Goal: Information Seeking & Learning: Learn about a topic

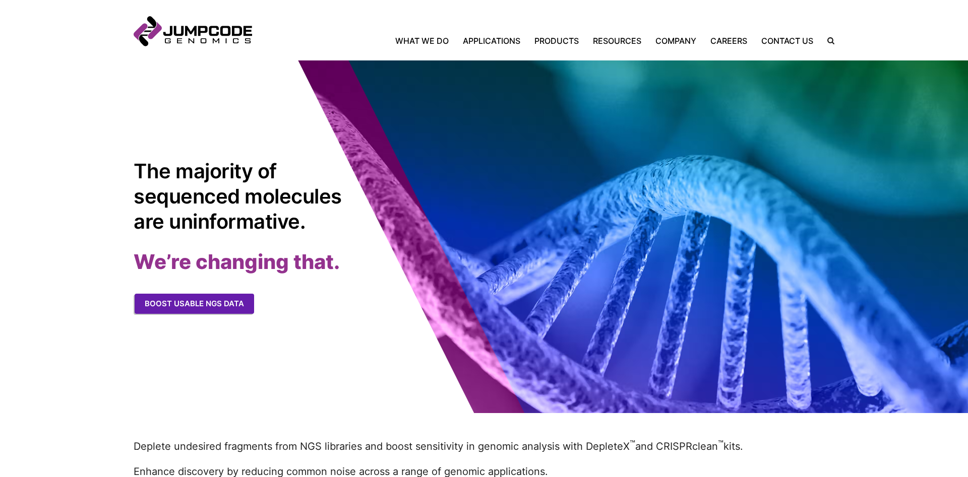
click at [218, 305] on link "Boost usable NGS data" at bounding box center [194, 304] width 119 height 21
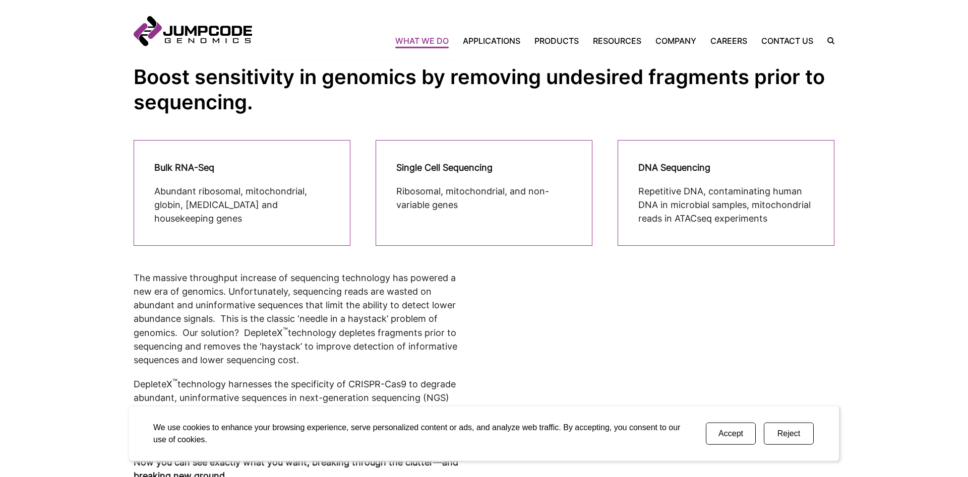
scroll to position [257, 0]
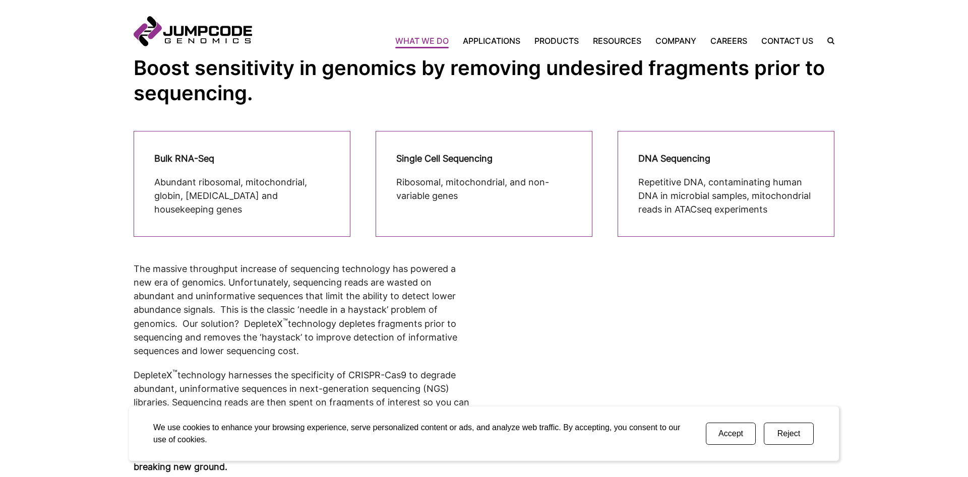
click at [701, 166] on cta-box-content "DNA Sequencing Repetitive DNA, contaminating human DNA in microbial samples, mi…" at bounding box center [725, 184] width 175 height 65
click at [699, 167] on cta-box-content "DNA Sequencing Repetitive DNA, contaminating human DNA in microbial samples, mi…" at bounding box center [725, 184] width 175 height 65
click at [685, 202] on p "Repetitive DNA, contaminating human DNA in microbial samples, mitochondrial rea…" at bounding box center [725, 195] width 175 height 41
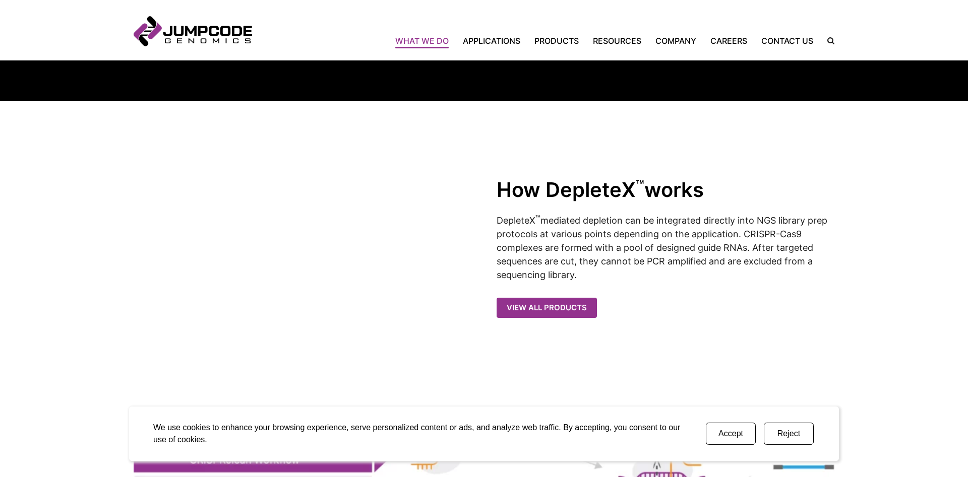
scroll to position [1029, 0]
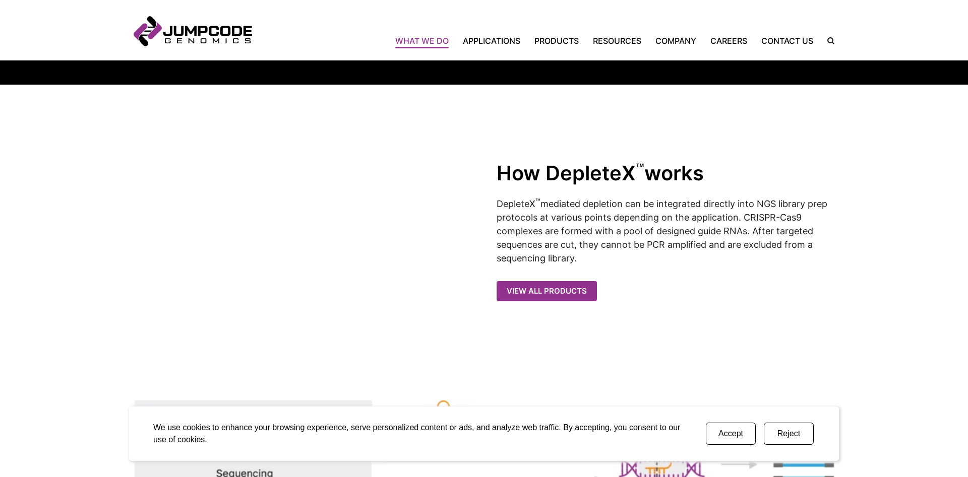
click at [595, 233] on p "DepleteX ™ mediated depletion can be integrated directly into NGS library prep …" at bounding box center [666, 231] width 338 height 69
click at [585, 243] on p "DepleteX ™ mediated depletion can be integrated directly into NGS library prep …" at bounding box center [666, 231] width 338 height 69
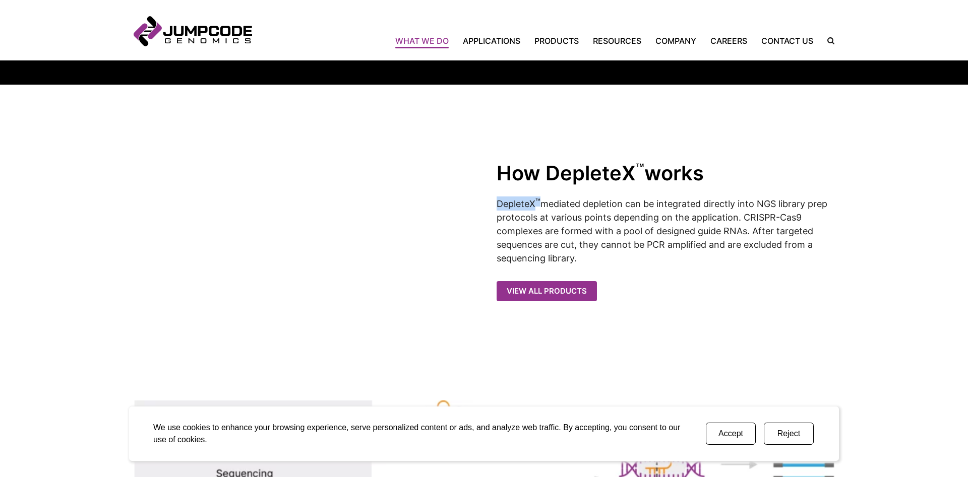
click at [585, 243] on p "DepleteX ™ mediated depletion can be integrated directly into NGS library prep …" at bounding box center [666, 231] width 338 height 69
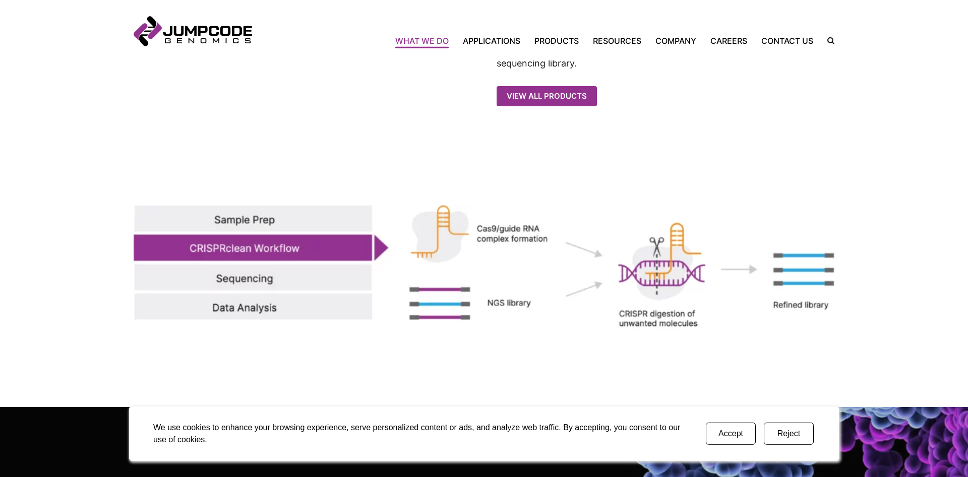
scroll to position [1286, 0]
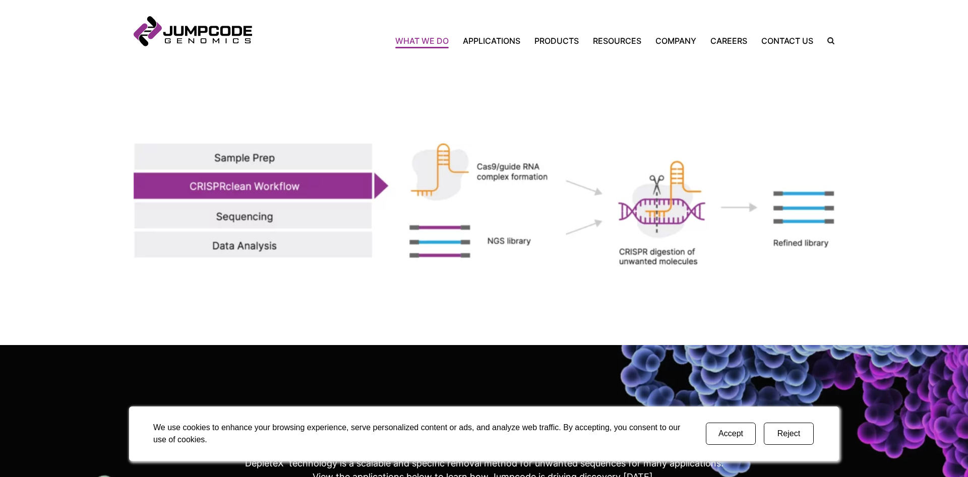
click at [291, 219] on img at bounding box center [484, 207] width 701 height 126
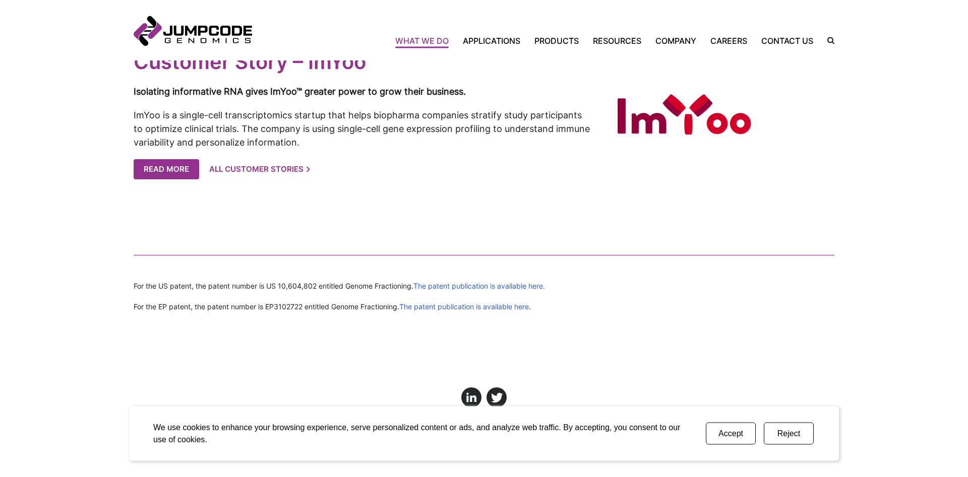
scroll to position [2160, 0]
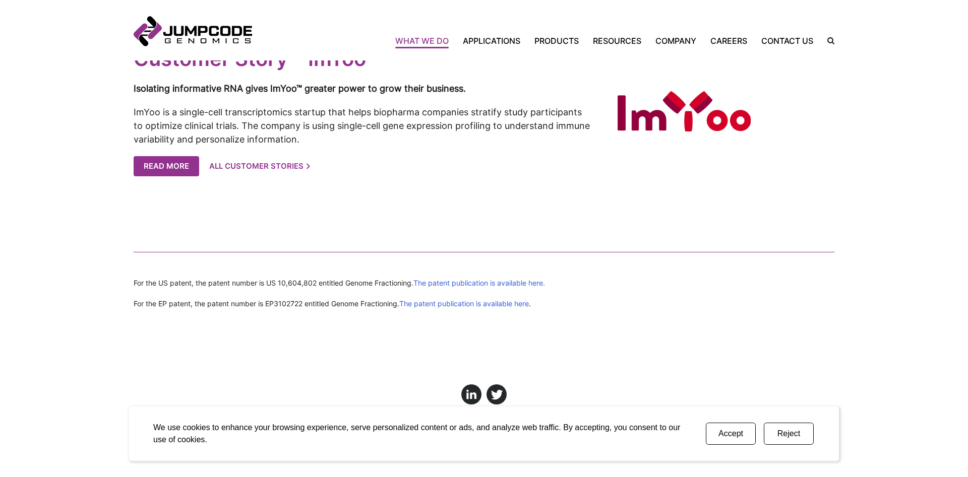
click at [724, 429] on button "Accept" at bounding box center [731, 434] width 50 height 22
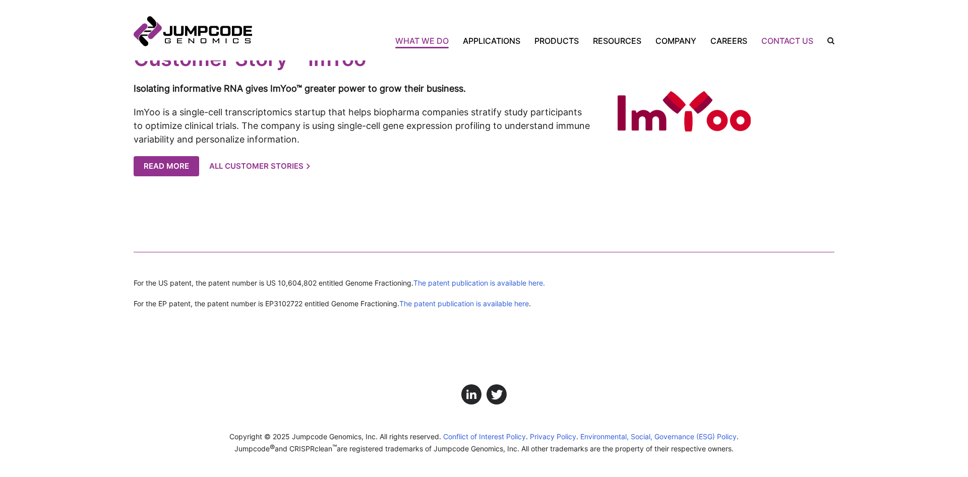
click at [788, 38] on link "Contact Us" at bounding box center [787, 41] width 66 height 12
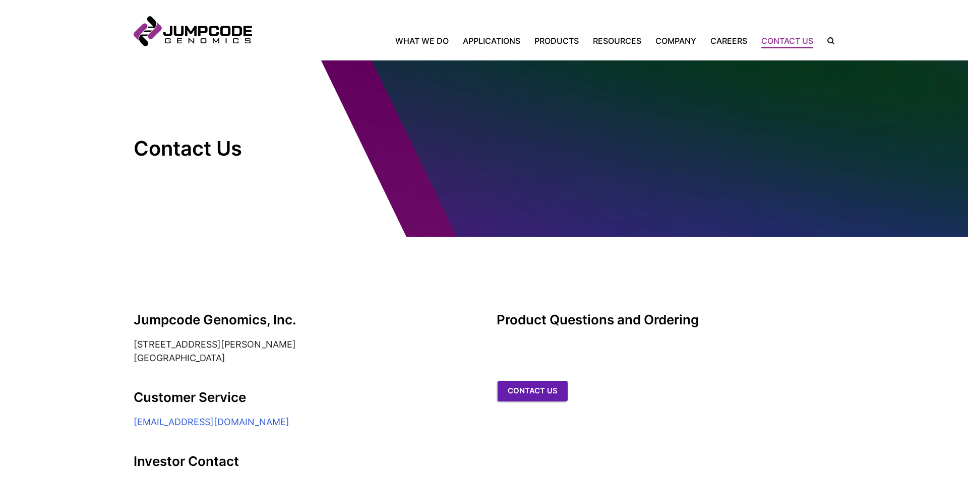
click at [548, 381] on link "Contact us" at bounding box center [533, 391] width 70 height 21
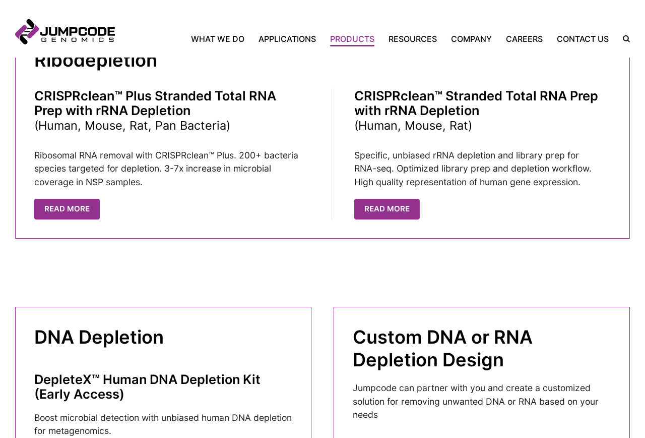
scroll to position [771, 0]
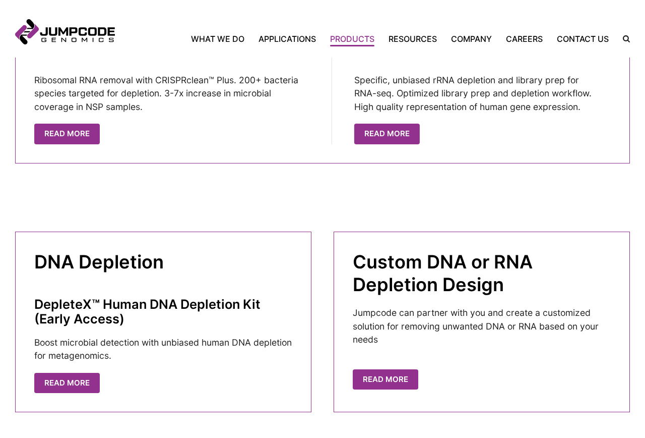
click at [153, 310] on h3 "DepleteX™ Human DNA Depletion Kit (Early Access)" at bounding box center [163, 310] width 258 height 29
click at [369, 303] on cta-box-content "Custom DNA or RNA Depletion Design Jumpcode can partner with you and create a c…" at bounding box center [482, 322] width 258 height 143
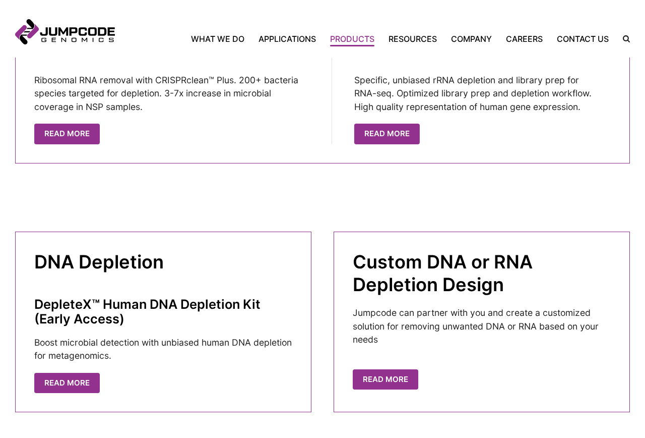
click at [369, 303] on cta-box-content "Custom DNA or RNA Depletion Design Jumpcode can partner with you and create a c…" at bounding box center [482, 322] width 258 height 143
click at [195, 331] on cta-box-content "DepleteX™ Human DNA Depletion Kit (Early Access) Boost microbial detection with…" at bounding box center [163, 329] width 258 height 66
click at [190, 334] on cta-box-content "DepleteX™ Human DNA Depletion Kit (Early Access) Boost microbial detection with…" at bounding box center [163, 329] width 258 height 66
click at [188, 339] on p "Boost microbial detection with unbiased human DNA depletion for metagenomics." at bounding box center [163, 349] width 258 height 27
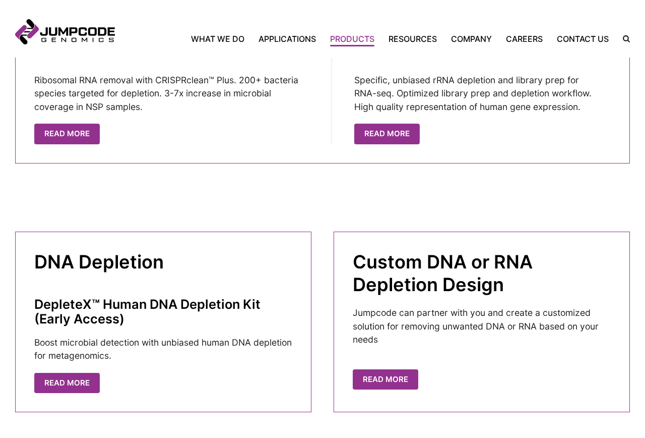
click at [188, 339] on p "Boost microbial detection with unbiased human DNA depletion for metagenomics." at bounding box center [163, 349] width 258 height 27
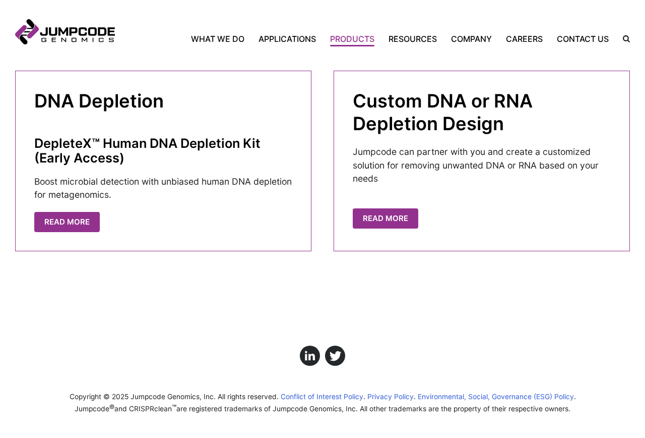
click at [37, 186] on p "Boost microbial detection with unbiased human DNA depletion for metagenomics." at bounding box center [163, 188] width 258 height 27
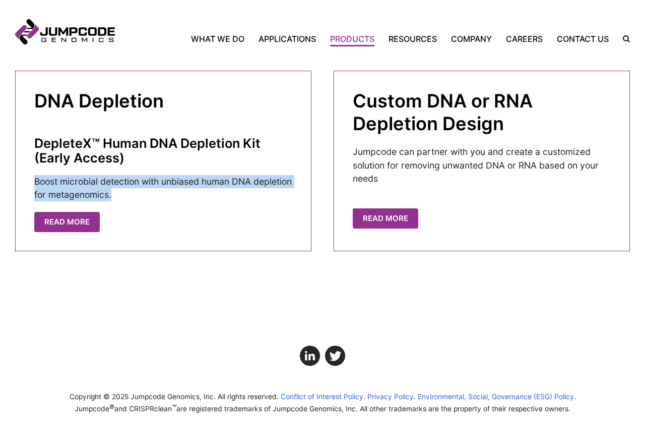
drag, startPoint x: 35, startPoint y: 184, endPoint x: 161, endPoint y: 199, distance: 126.5
click at [161, 199] on p "Boost microbial detection with unbiased human DNA depletion for metagenomics." at bounding box center [163, 188] width 258 height 27
copy p "Boost microbial detection with unbiased human DNA depletion for metagenomics."
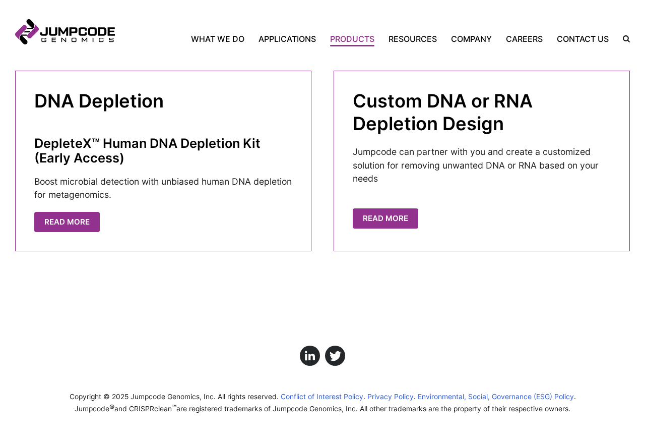
click at [334, 416] on inner-wrap "Copyright © 2025 Jumpcode Genomics, Inc. All rights reserved. Conflict of Inter…" at bounding box center [322, 357] width 615 height 164
